Goal: Transaction & Acquisition: Purchase product/service

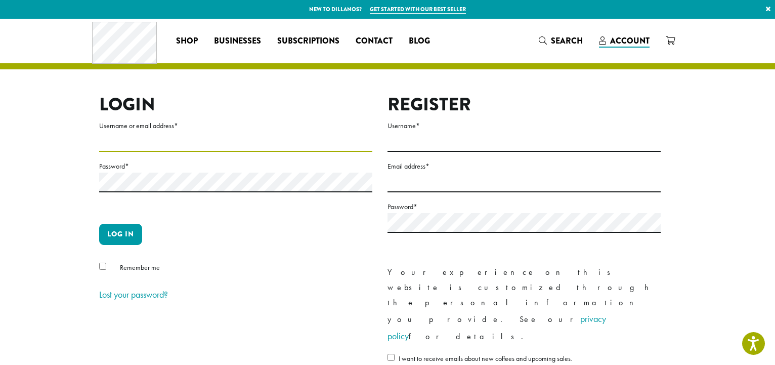
click at [145, 141] on input "Username or email address *" at bounding box center [235, 142] width 273 height 20
type input "**********"
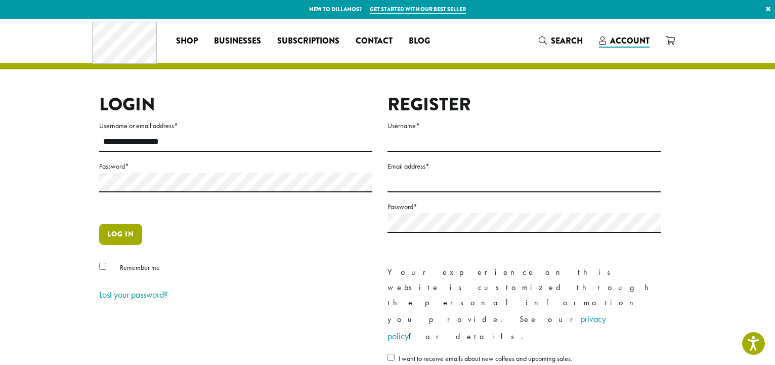
click at [112, 234] on button "Log in" at bounding box center [120, 233] width 43 height 21
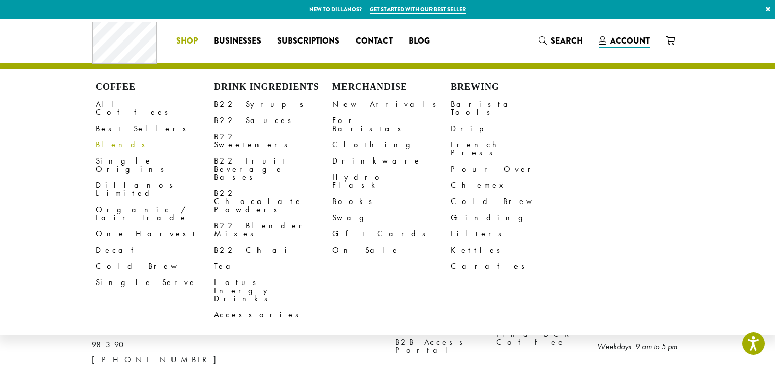
click at [114, 137] on link "Blends" at bounding box center [155, 144] width 118 height 16
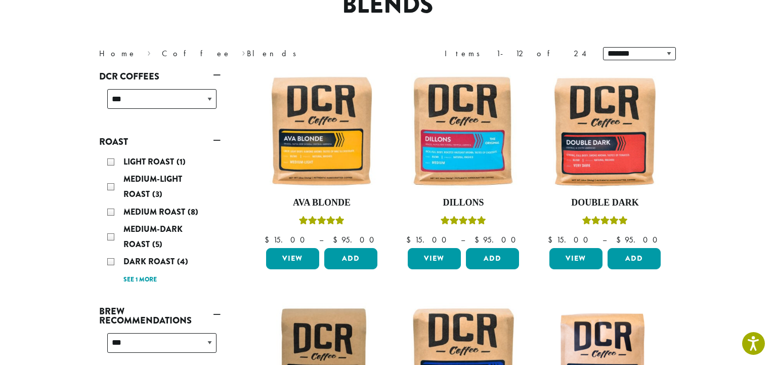
scroll to position [155, 0]
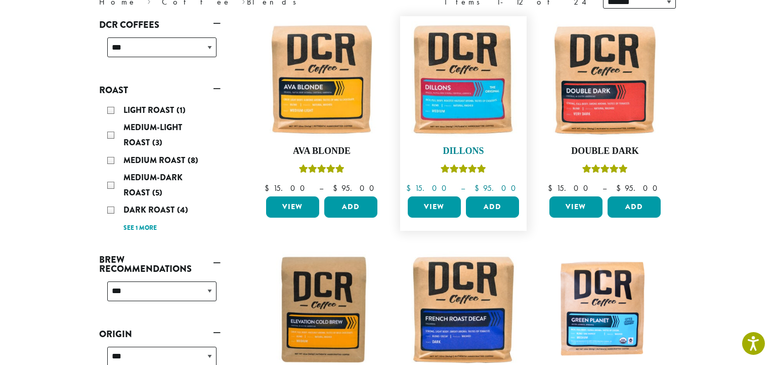
click at [460, 115] on img at bounding box center [463, 79] width 116 height 116
click at [461, 148] on h4 "Dillons" at bounding box center [463, 151] width 116 height 11
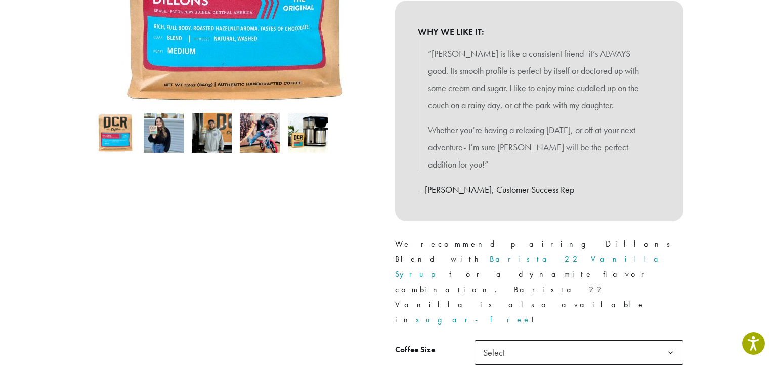
scroll to position [309, 0]
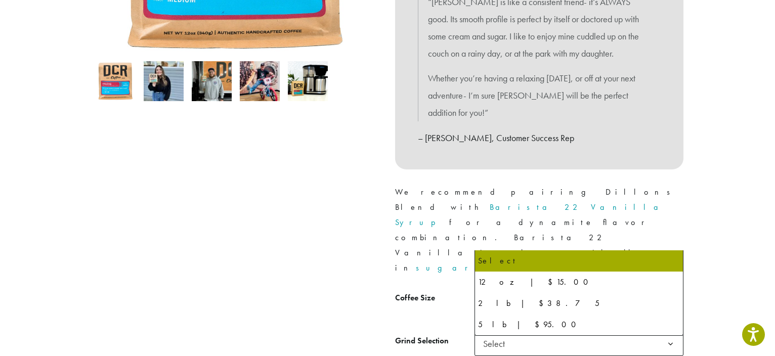
click at [669, 289] on b at bounding box center [670, 301] width 25 height 25
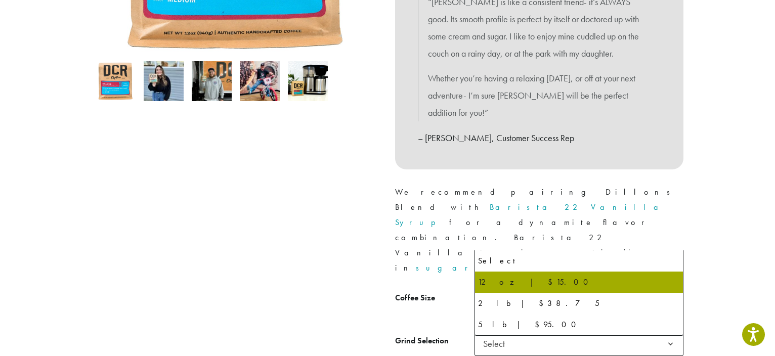
click at [671, 289] on b at bounding box center [670, 301] width 25 height 25
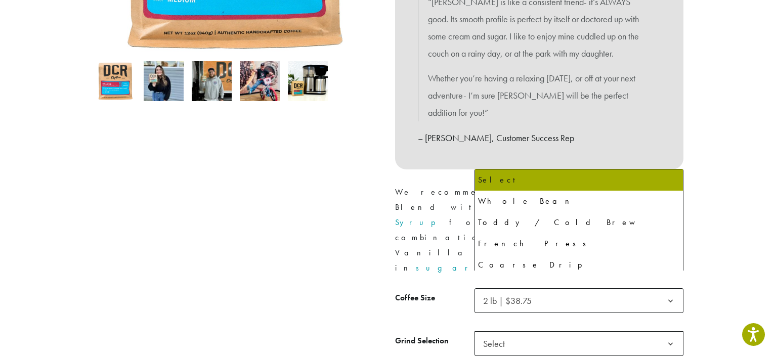
click at [669, 332] on b at bounding box center [670, 344] width 25 height 25
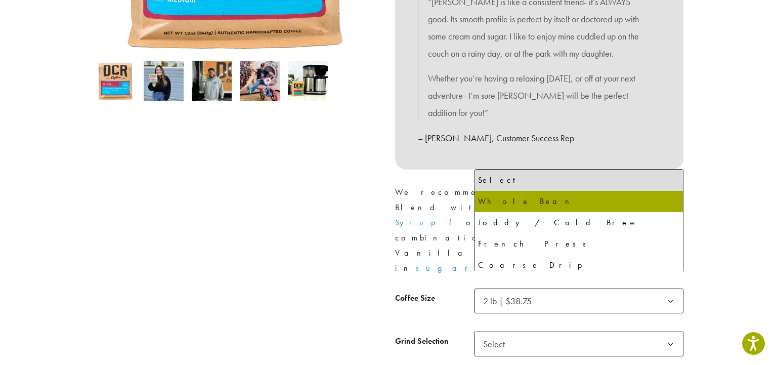
select select "**********"
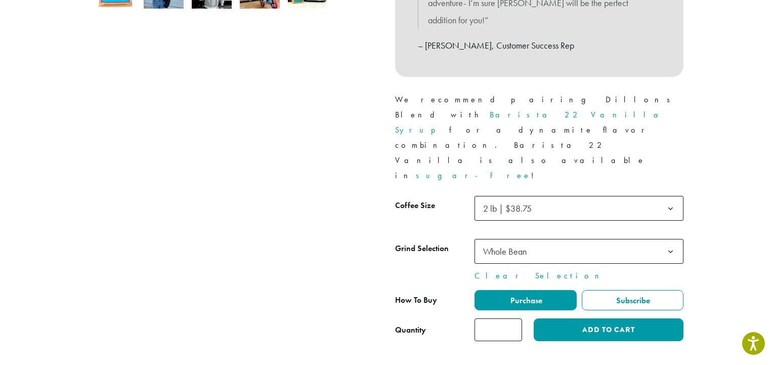
scroll to position [413, 0]
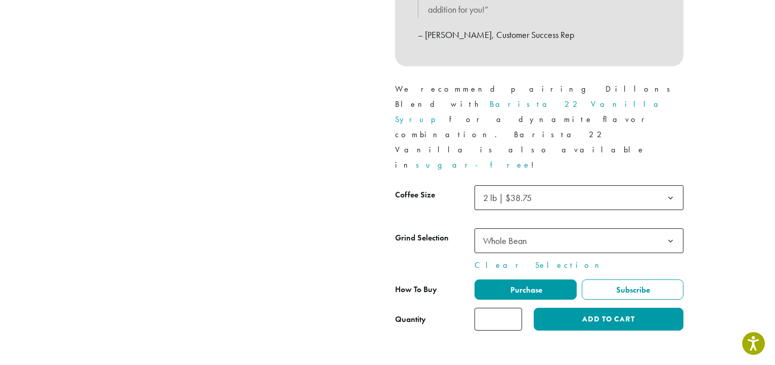
type input "*"
click at [512, 307] on input "*" at bounding box center [498, 318] width 48 height 23
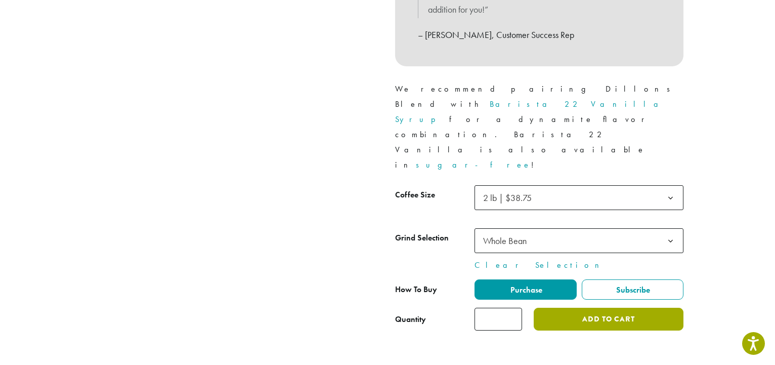
click at [602, 307] on button "Add to cart" at bounding box center [608, 318] width 150 height 23
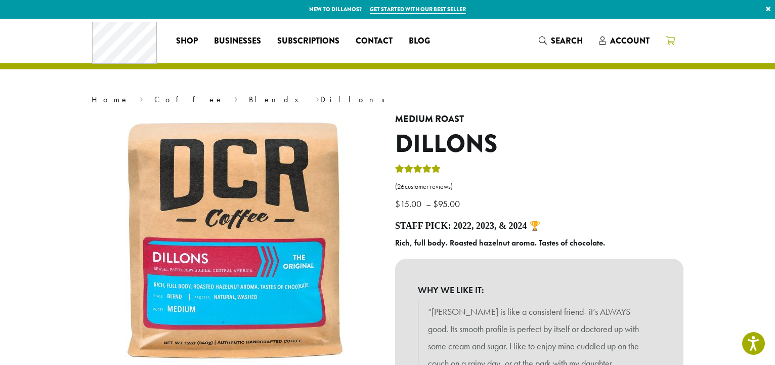
click at [670, 38] on icon at bounding box center [669, 40] width 9 height 8
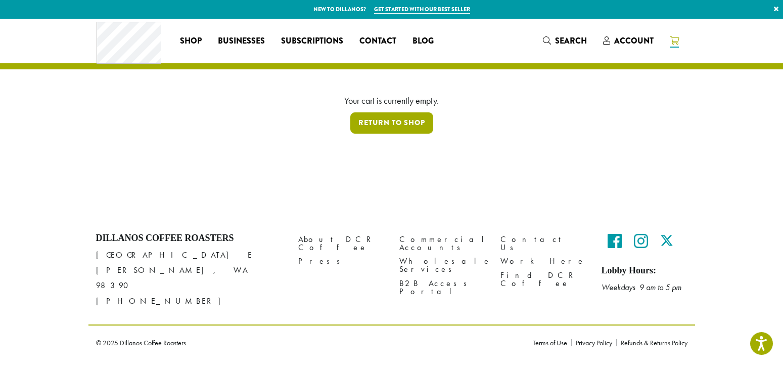
click at [399, 121] on link "Return to shop" at bounding box center [391, 122] width 83 height 21
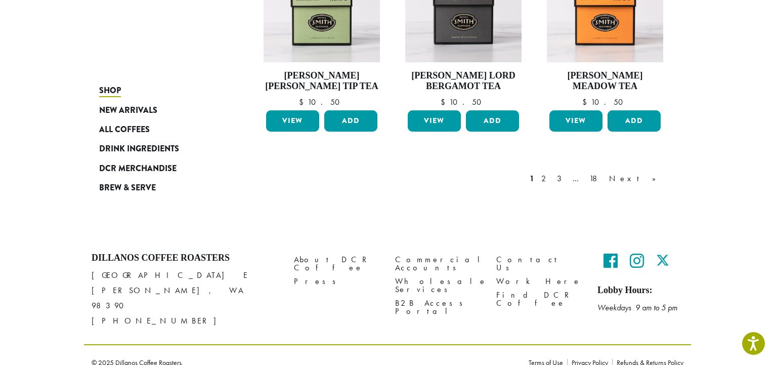
scroll to position [889, 0]
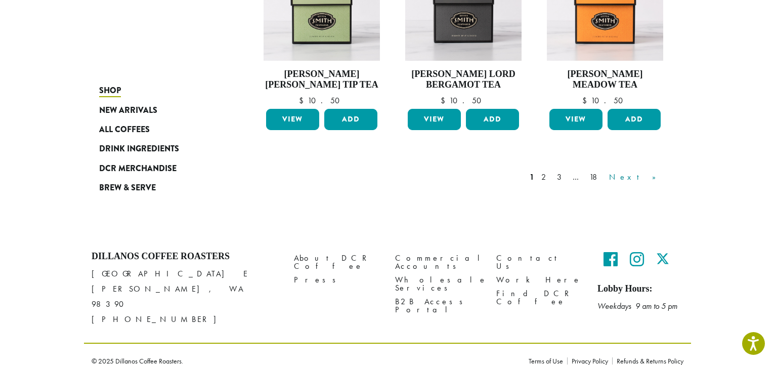
click at [655, 175] on link "Next »" at bounding box center [636, 177] width 58 height 12
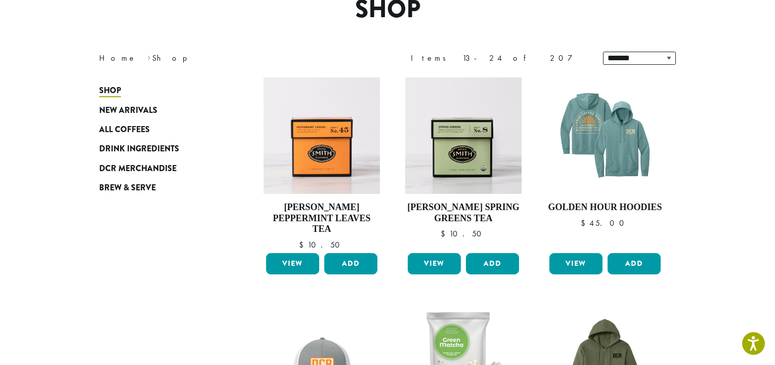
scroll to position [62, 0]
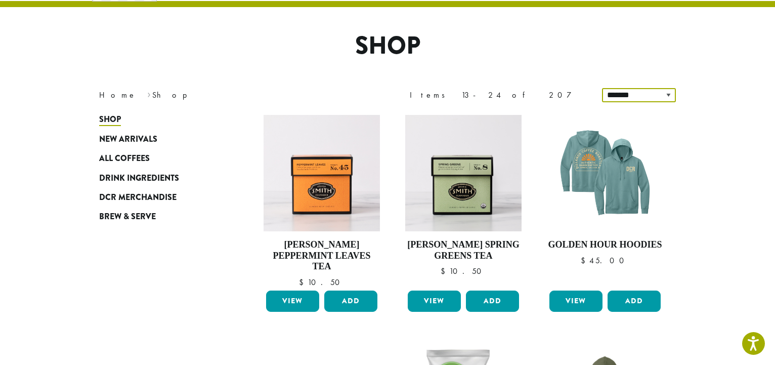
click at [602, 88] on select "**********" at bounding box center [639, 95] width 74 height 14
click at [666, 93] on select "**********" at bounding box center [639, 95] width 74 height 14
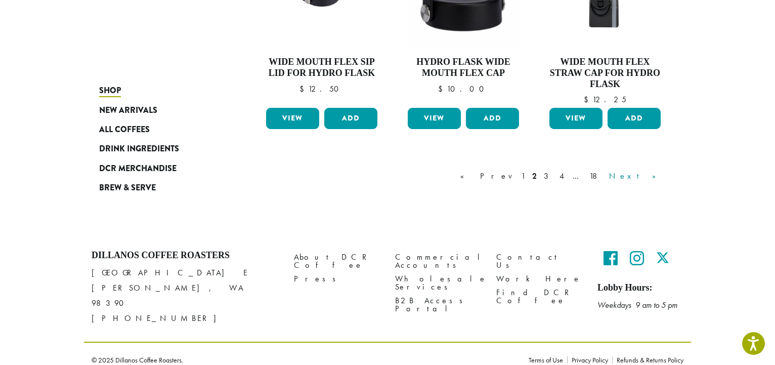
scroll to position [910, 0]
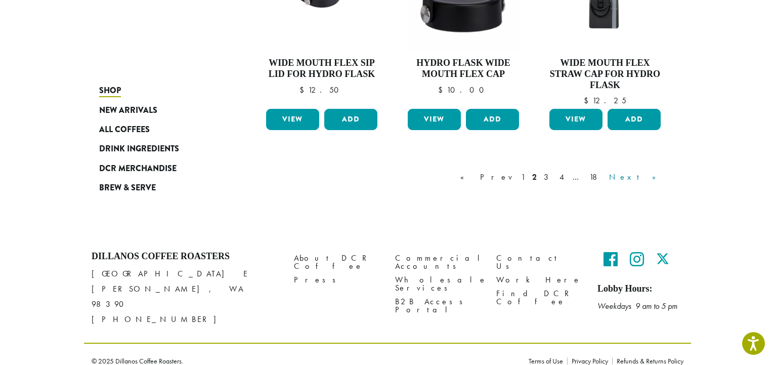
click at [652, 175] on link "Next »" at bounding box center [636, 177] width 58 height 12
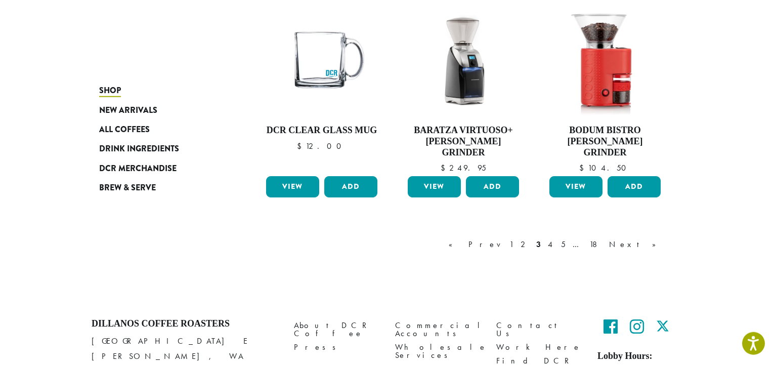
scroll to position [887, 0]
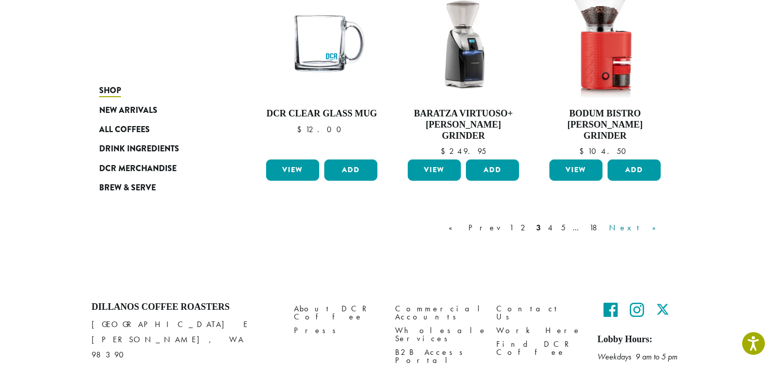
click at [653, 221] on link "Next »" at bounding box center [636, 227] width 58 height 12
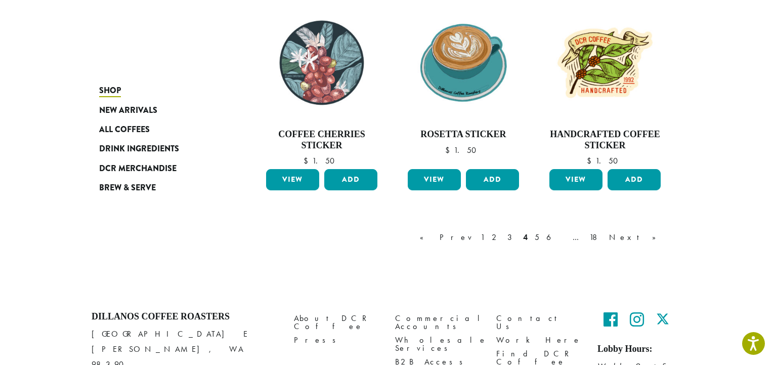
scroll to position [887, 0]
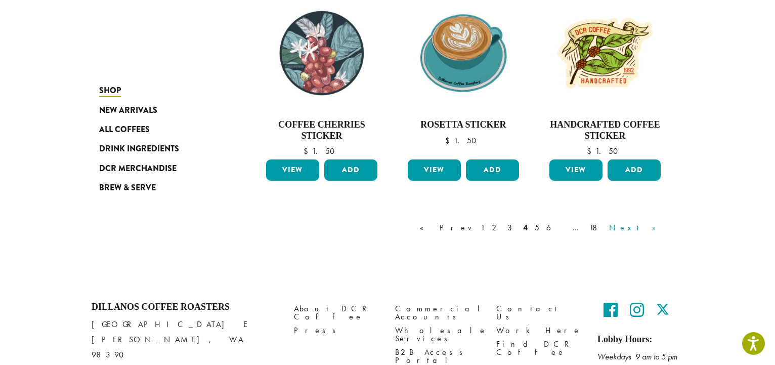
click at [653, 221] on link "Next »" at bounding box center [636, 227] width 58 height 12
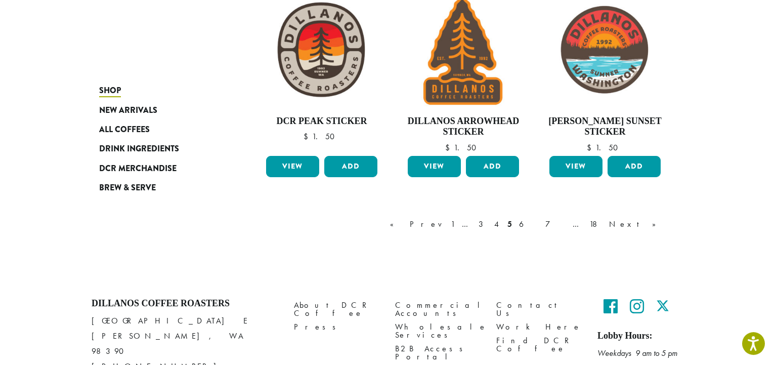
scroll to position [887, 0]
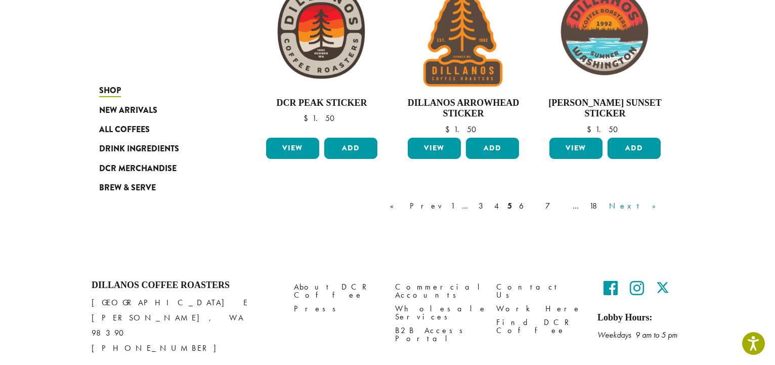
click at [651, 200] on link "Next »" at bounding box center [636, 206] width 58 height 12
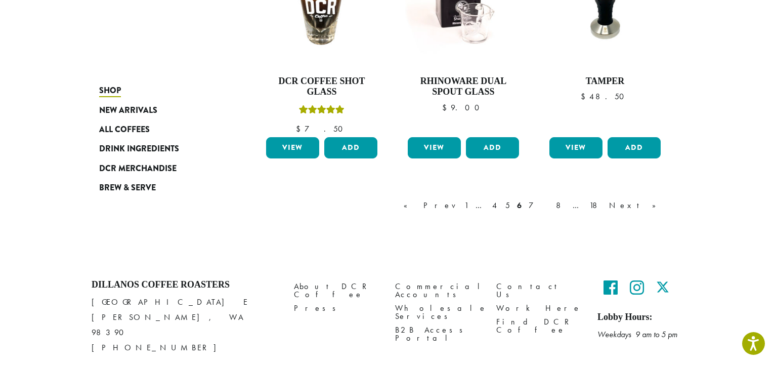
scroll to position [936, 0]
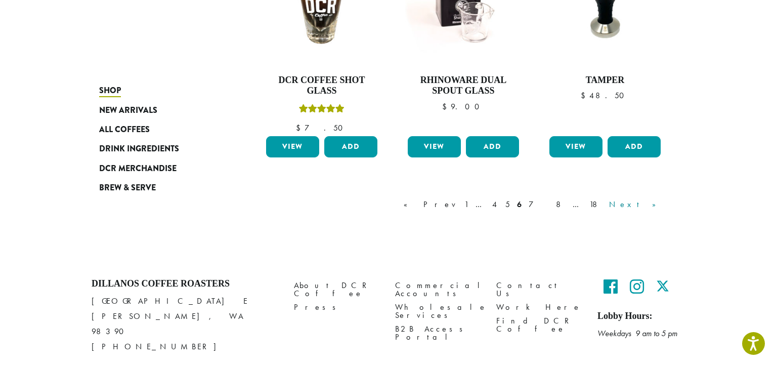
click at [650, 198] on link "Next »" at bounding box center [636, 204] width 58 height 12
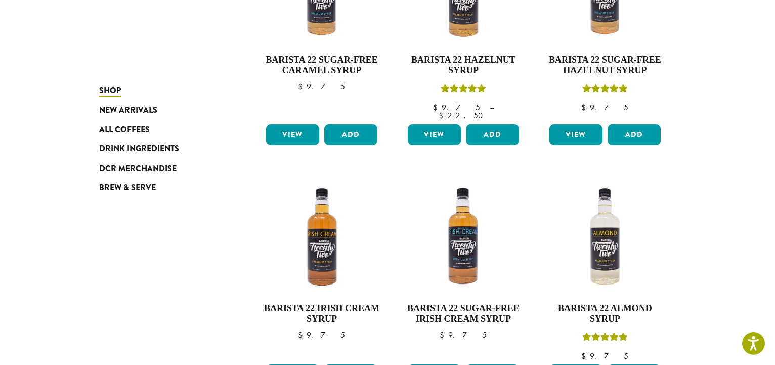
scroll to position [836, 0]
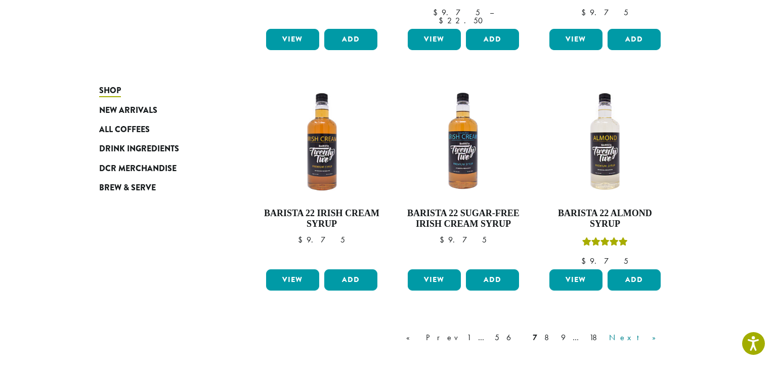
click at [650, 331] on link "Next »" at bounding box center [636, 337] width 58 height 12
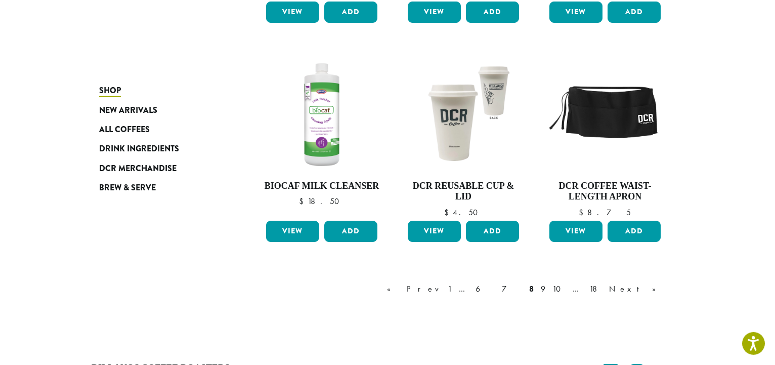
scroll to position [836, 0]
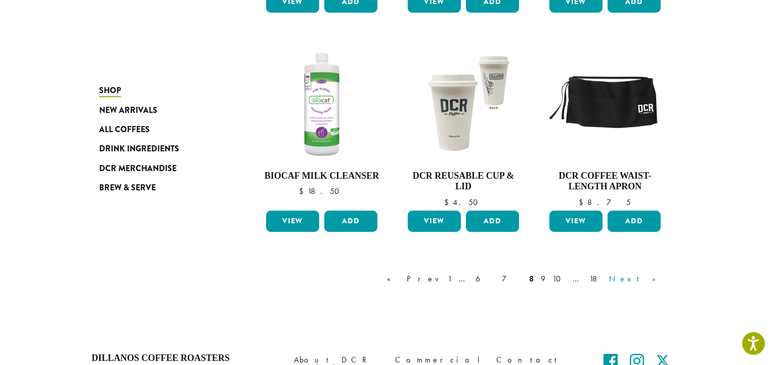
click at [653, 272] on link "Next »" at bounding box center [636, 278] width 58 height 12
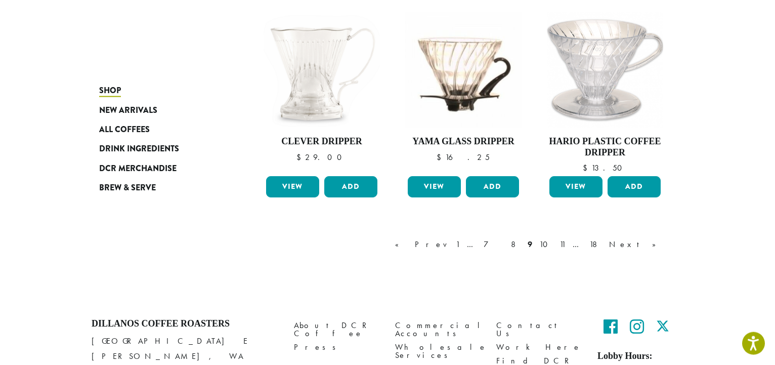
scroll to position [926, 0]
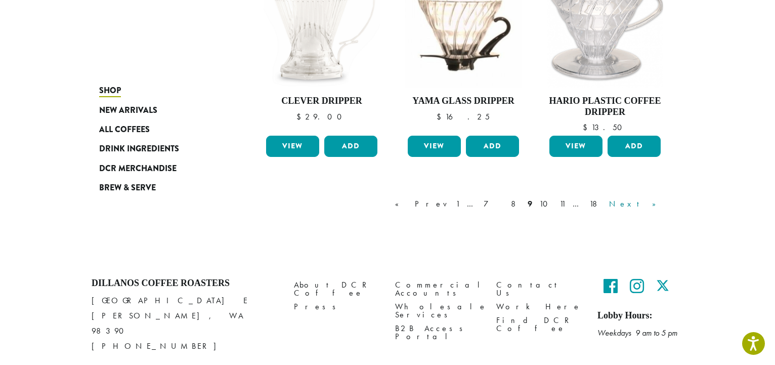
click at [651, 198] on link "Next »" at bounding box center [636, 204] width 58 height 12
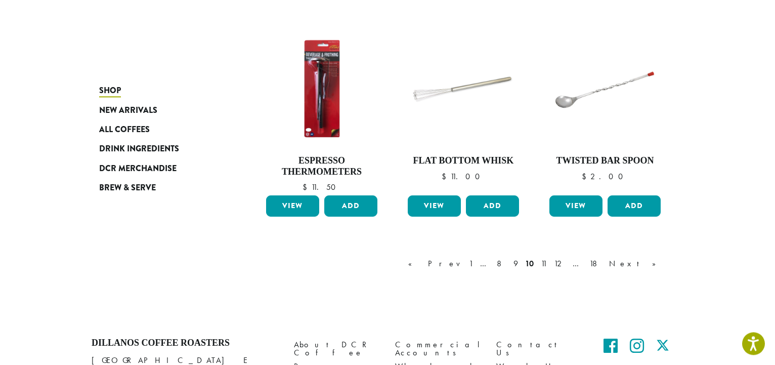
scroll to position [836, 0]
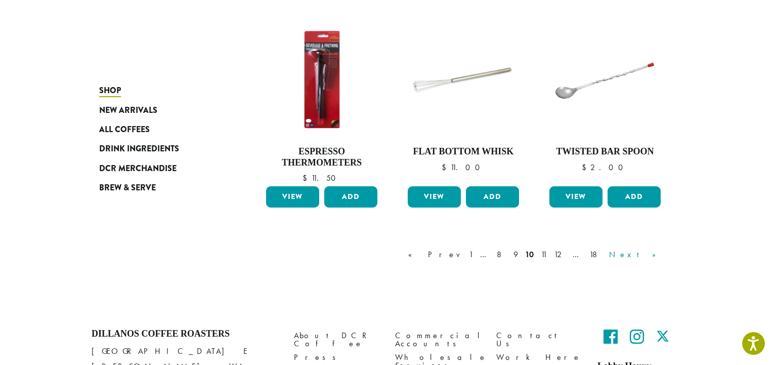
click at [657, 248] on link "Next »" at bounding box center [636, 254] width 58 height 12
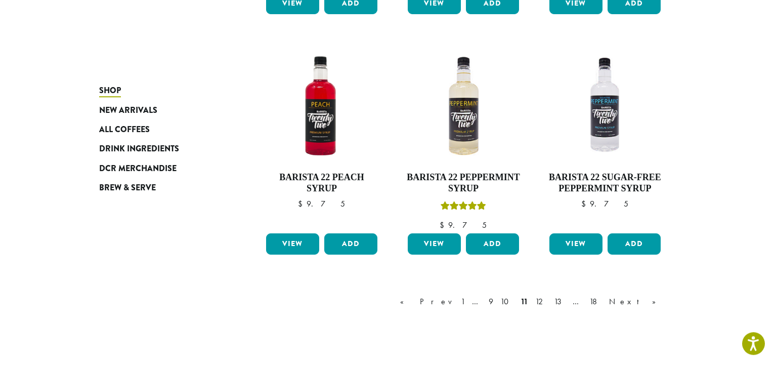
scroll to position [887, 0]
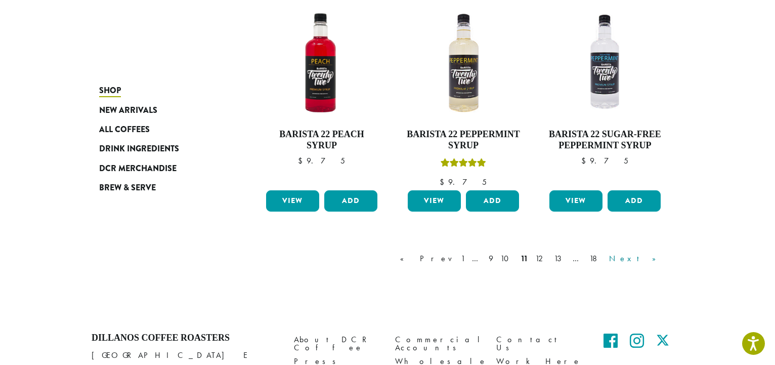
click at [659, 252] on link "Next »" at bounding box center [636, 258] width 58 height 12
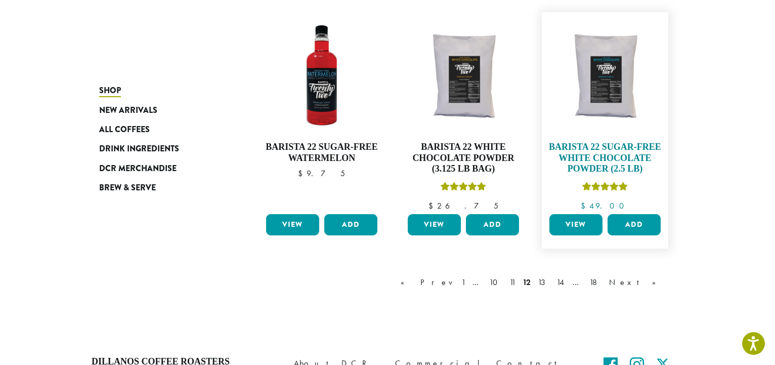
scroll to position [887, 0]
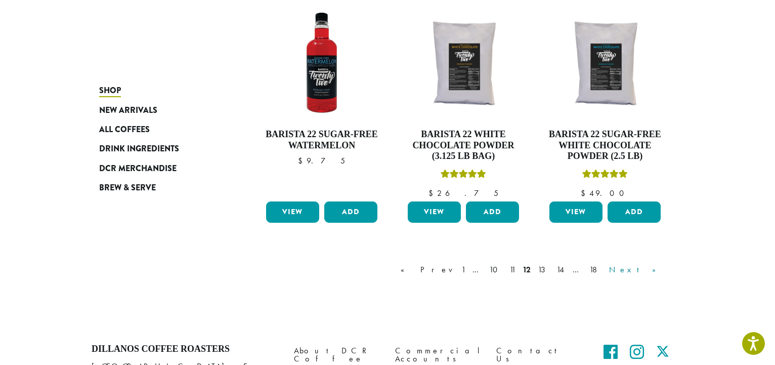
click at [653, 263] on link "Next »" at bounding box center [636, 269] width 58 height 12
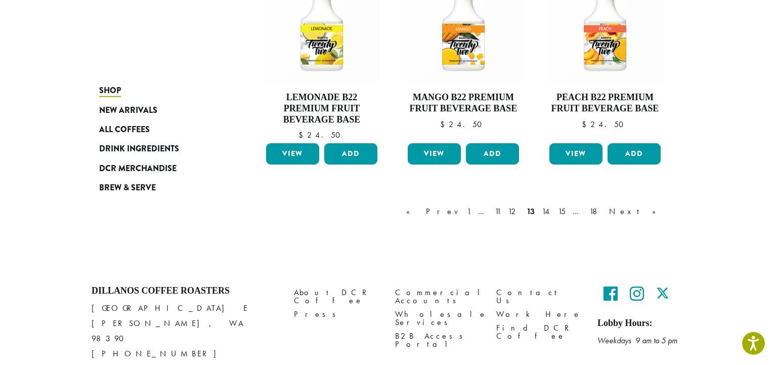
scroll to position [974, 0]
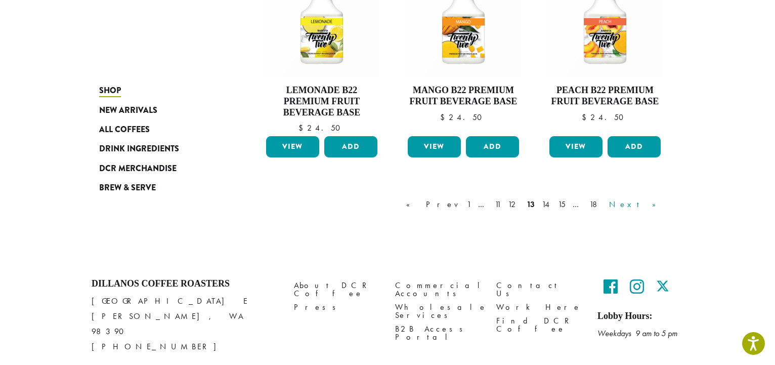
click at [651, 198] on link "Next »" at bounding box center [636, 204] width 58 height 12
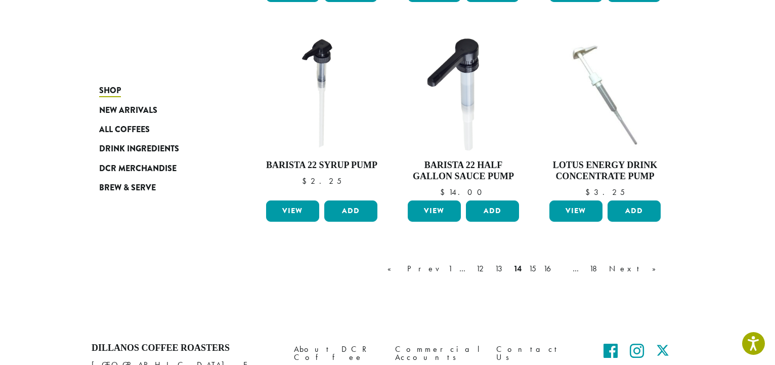
scroll to position [887, 0]
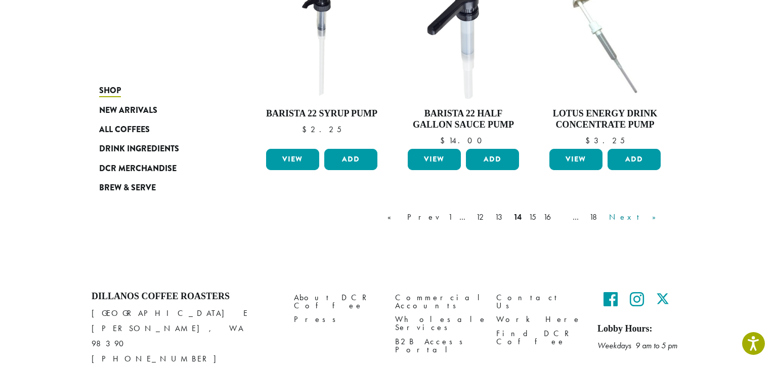
click at [656, 211] on link "Next »" at bounding box center [636, 217] width 58 height 12
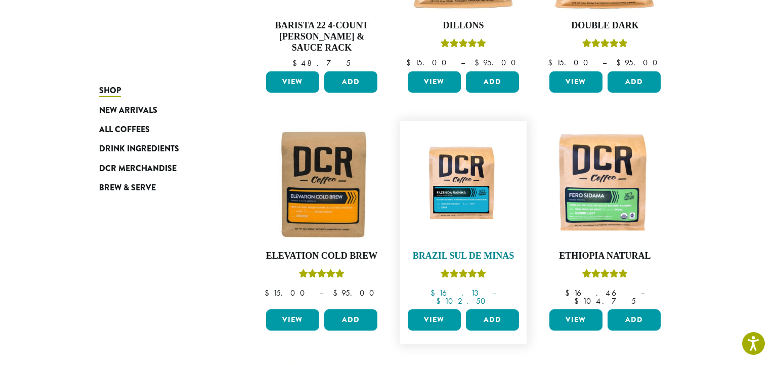
scroll to position [320, 0]
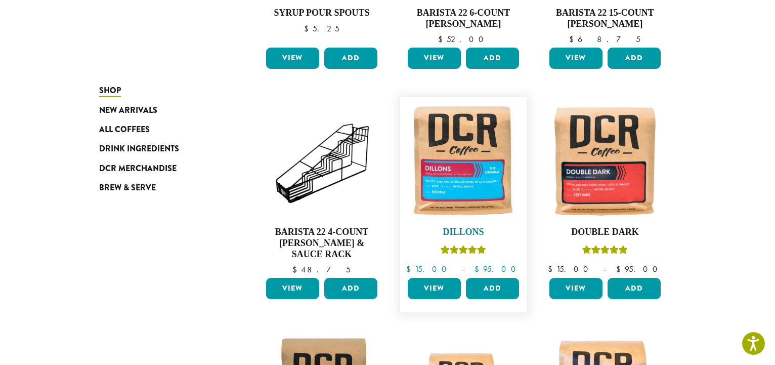
click at [464, 226] on h4 "Dillons" at bounding box center [463, 231] width 116 height 11
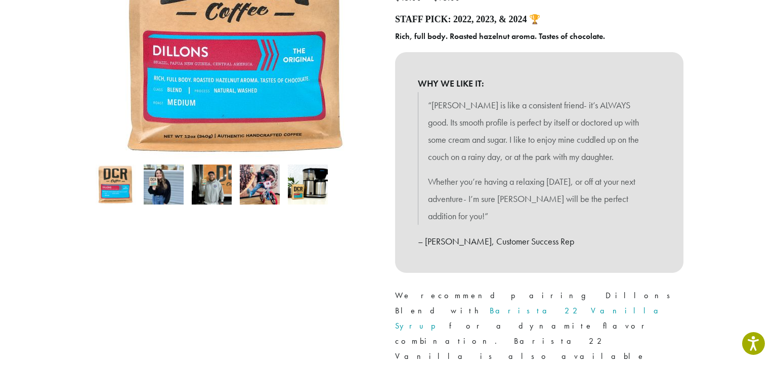
scroll to position [309, 0]
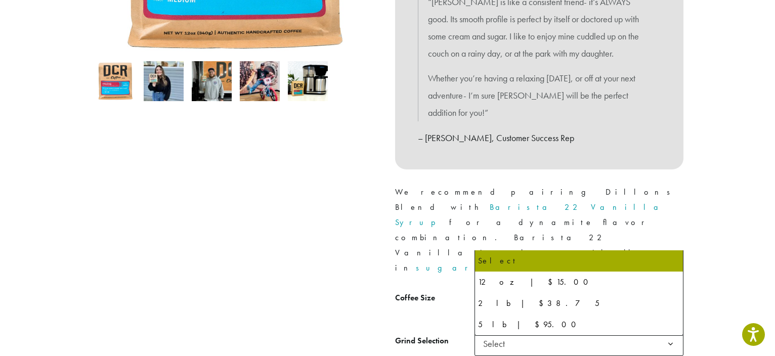
click at [669, 289] on b at bounding box center [670, 301] width 25 height 25
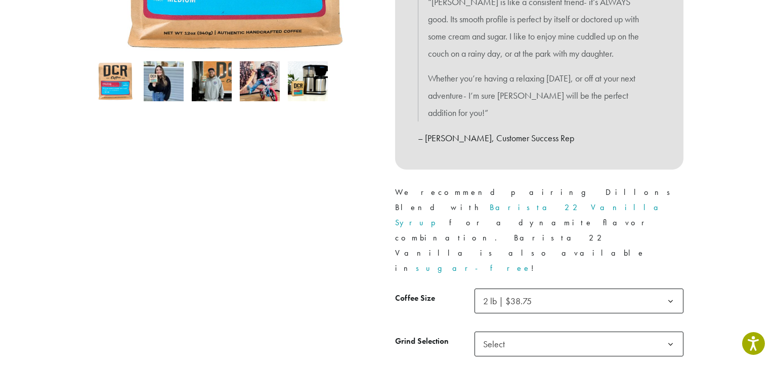
scroll to position [361, 0]
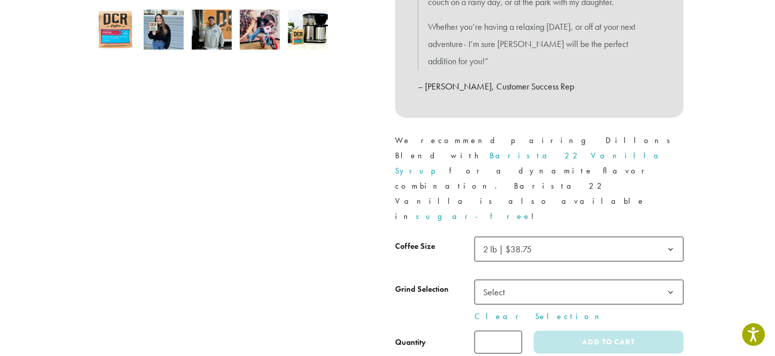
click at [671, 280] on b at bounding box center [670, 292] width 25 height 25
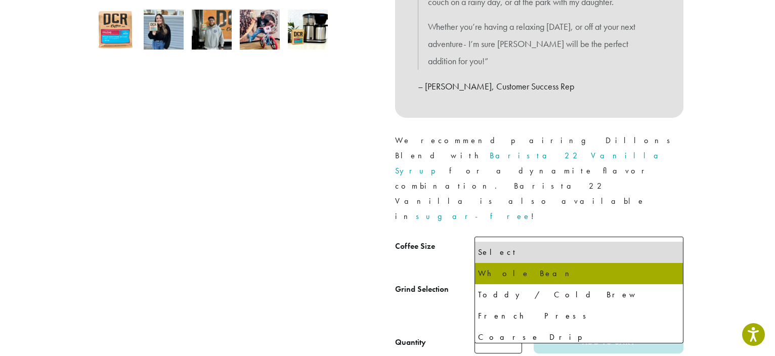
select select "**********"
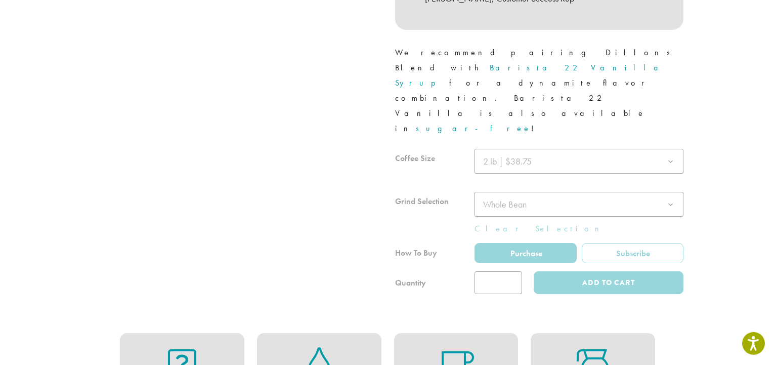
scroll to position [464, 0]
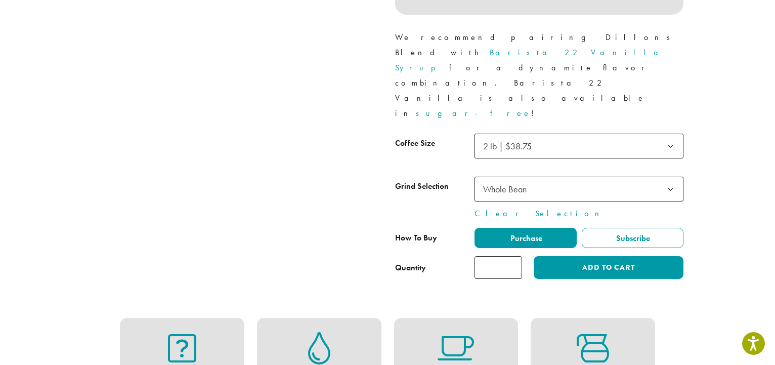
type input "*"
click at [511, 256] on input "*" at bounding box center [498, 267] width 48 height 23
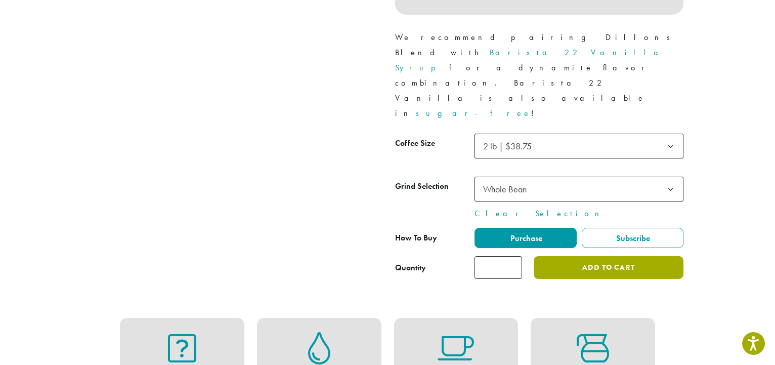
click at [608, 256] on button "Add to cart" at bounding box center [608, 267] width 150 height 23
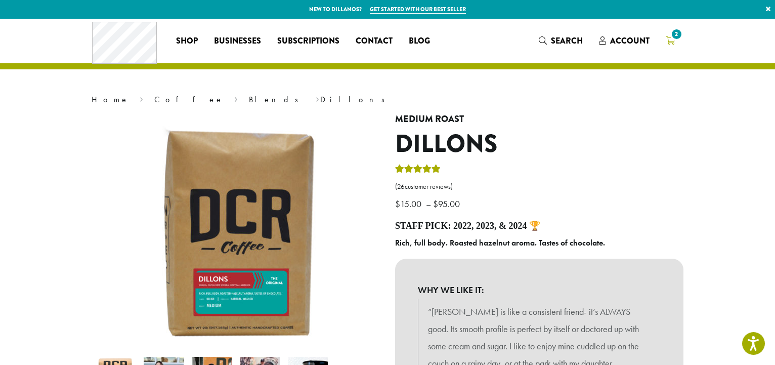
click at [666, 39] on icon "2" at bounding box center [669, 40] width 9 height 8
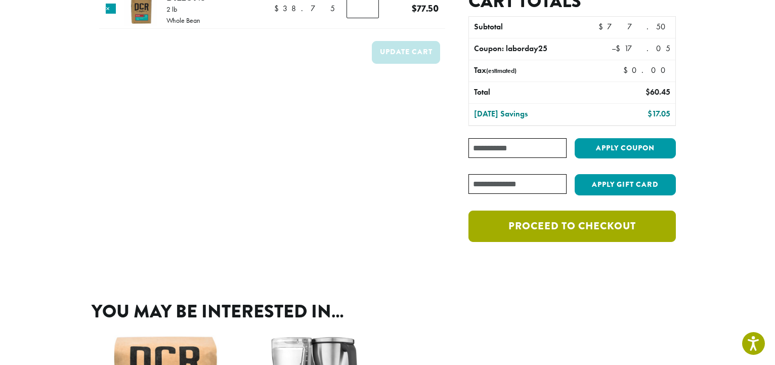
scroll to position [52, 0]
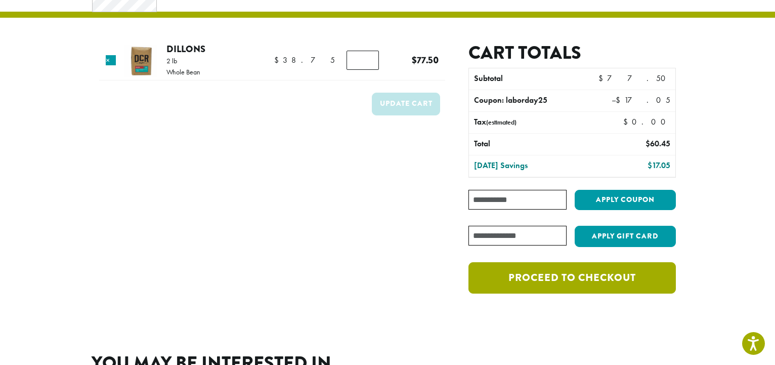
click at [565, 276] on link "Proceed to checkout" at bounding box center [571, 277] width 207 height 31
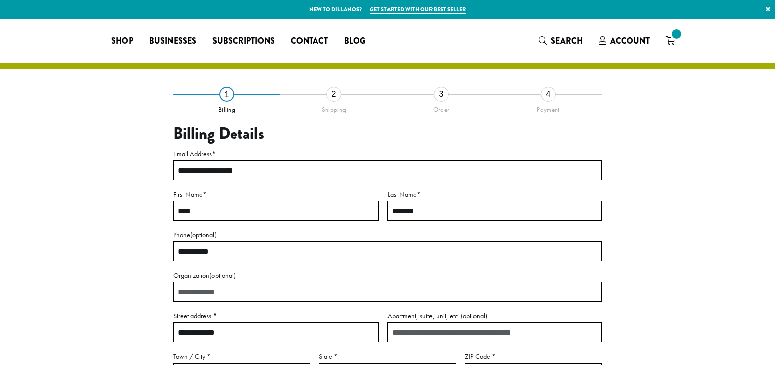
select select "**"
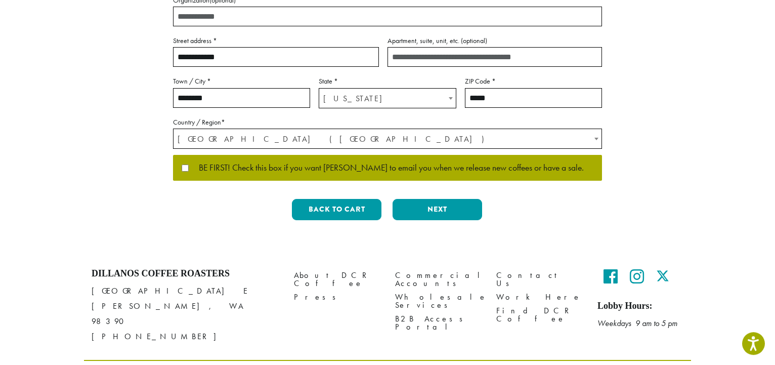
scroll to position [293, 0]
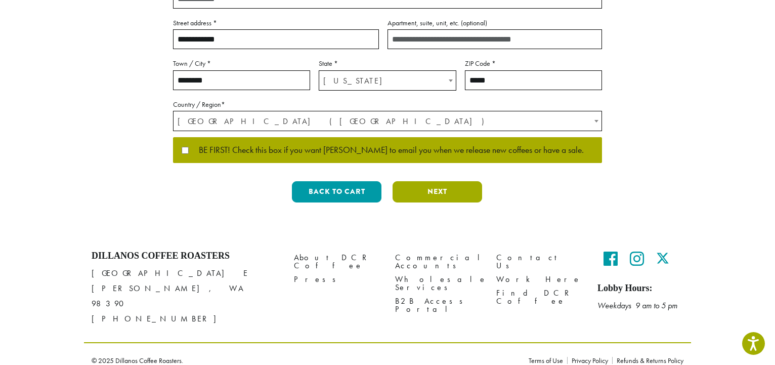
click at [434, 188] on button "Next" at bounding box center [436, 191] width 89 height 21
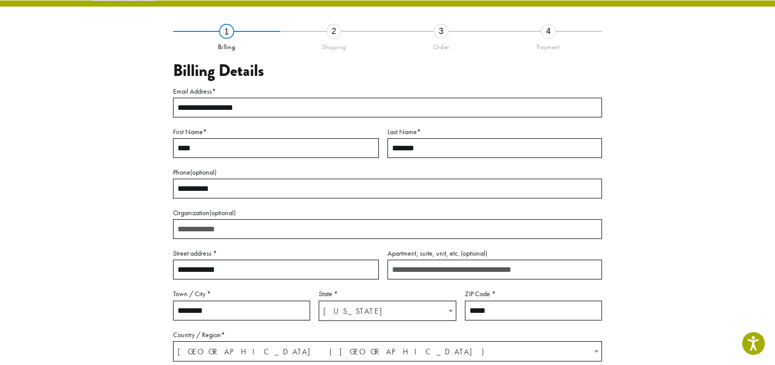
scroll to position [58, 0]
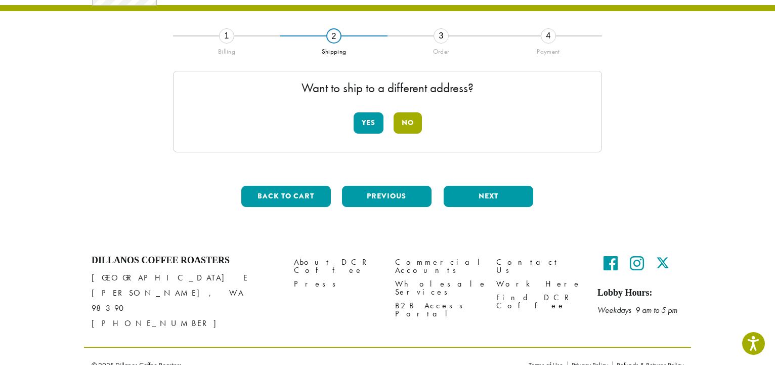
click at [412, 120] on button "No" at bounding box center [407, 122] width 28 height 21
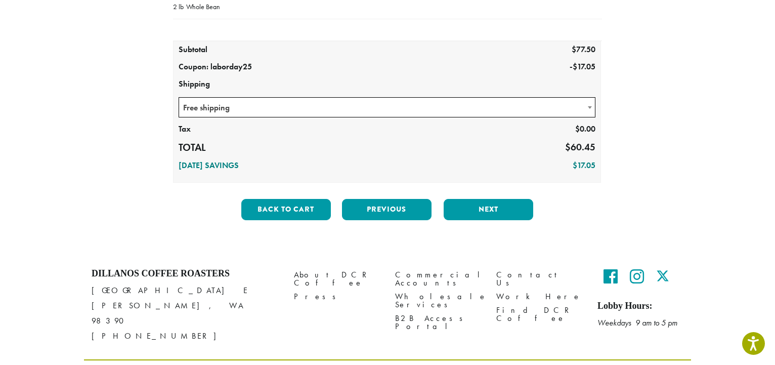
scroll to position [178, 0]
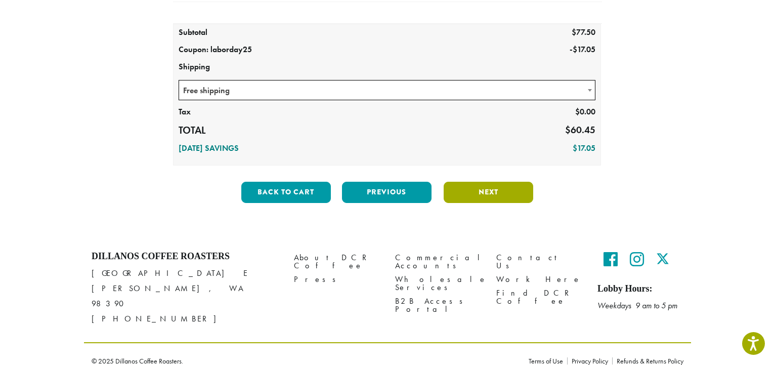
click at [492, 191] on button "Next" at bounding box center [487, 191] width 89 height 21
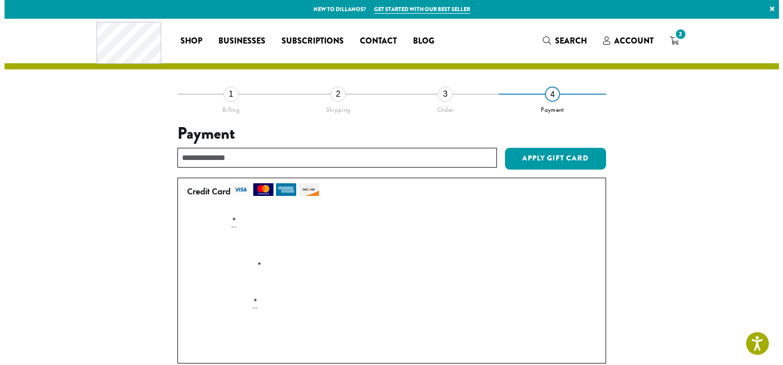
scroll to position [206, 0]
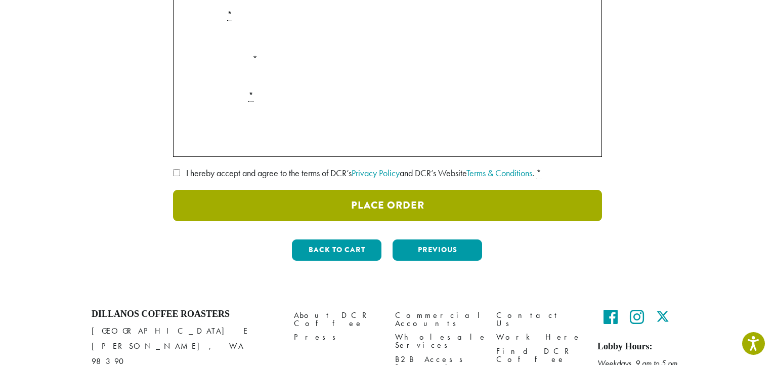
click at [374, 202] on button "Place Order" at bounding box center [387, 205] width 429 height 31
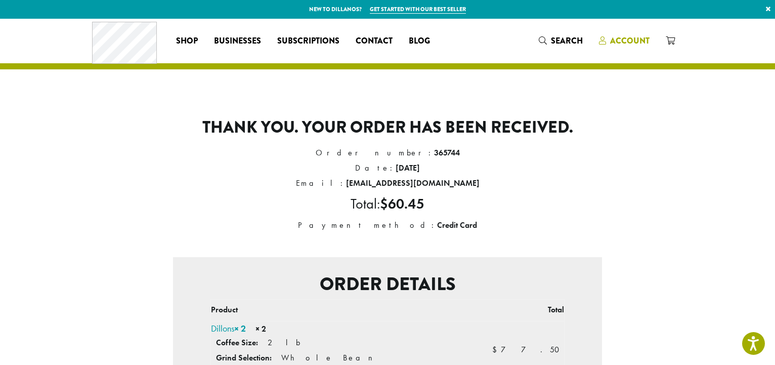
click at [618, 39] on span "Account" at bounding box center [629, 41] width 39 height 12
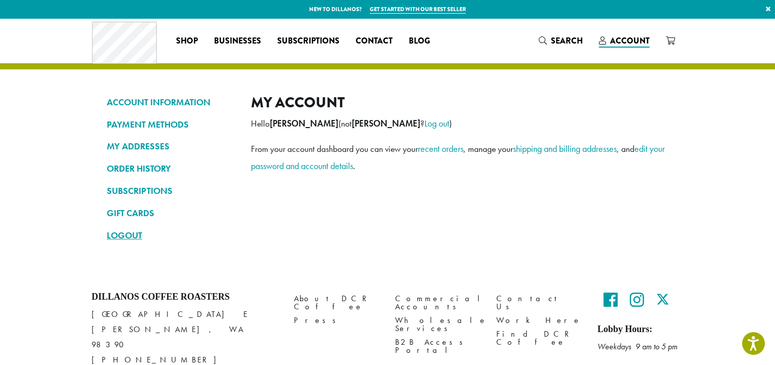
click at [138, 233] on link "LOGOUT" at bounding box center [171, 234] width 129 height 17
